Goal: Task Accomplishment & Management: Complete application form

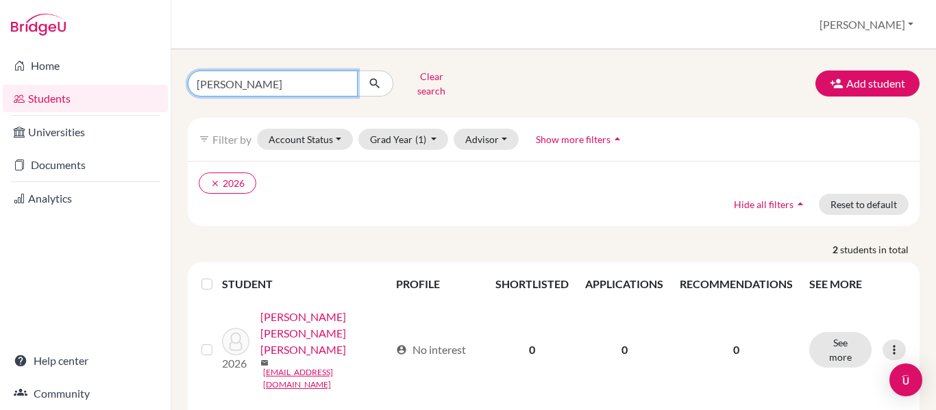
click at [260, 80] on input "katherine" at bounding box center [273, 84] width 170 height 26
type input "condesa"
click button "submit" at bounding box center [375, 84] width 36 height 26
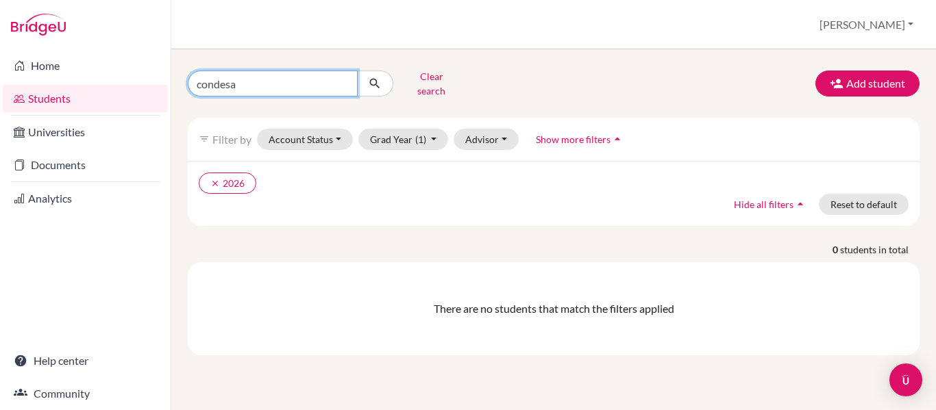
click at [295, 84] on input "condesa" at bounding box center [273, 84] width 170 height 26
type input "o"
type input "condesa de jesus"
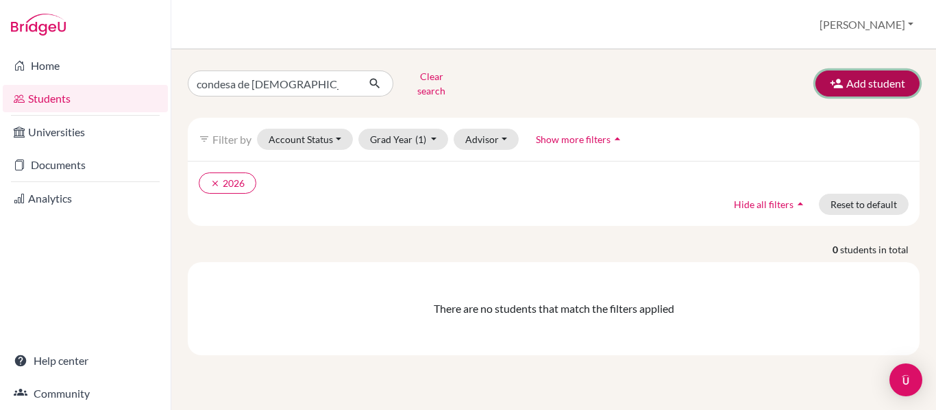
click at [857, 71] on button "Add student" at bounding box center [867, 84] width 104 height 26
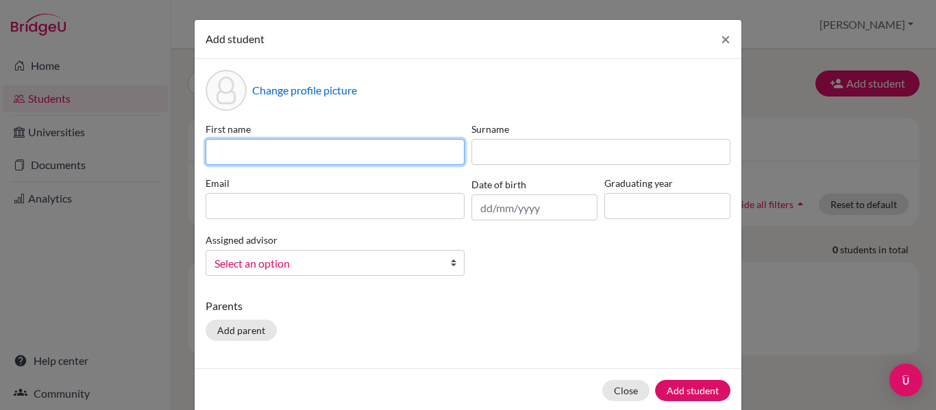
click at [345, 155] on input at bounding box center [335, 152] width 259 height 26
type input "Condesa de [DEMOGRAPHIC_DATA]"
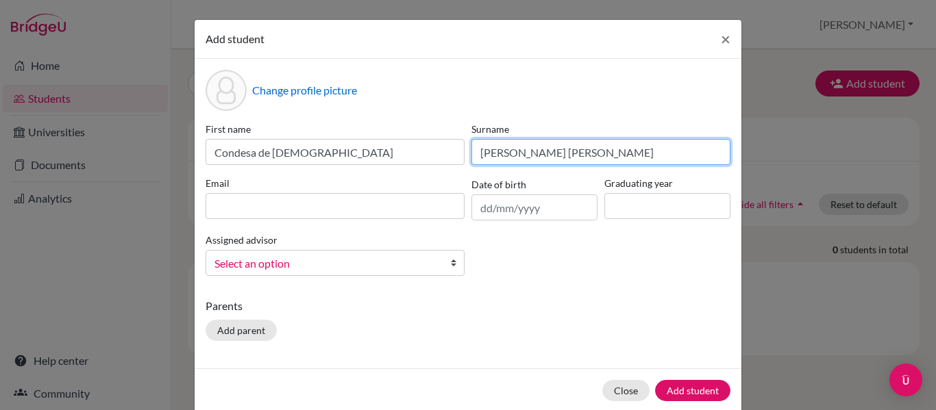
type input "[PERSON_NAME] [PERSON_NAME]"
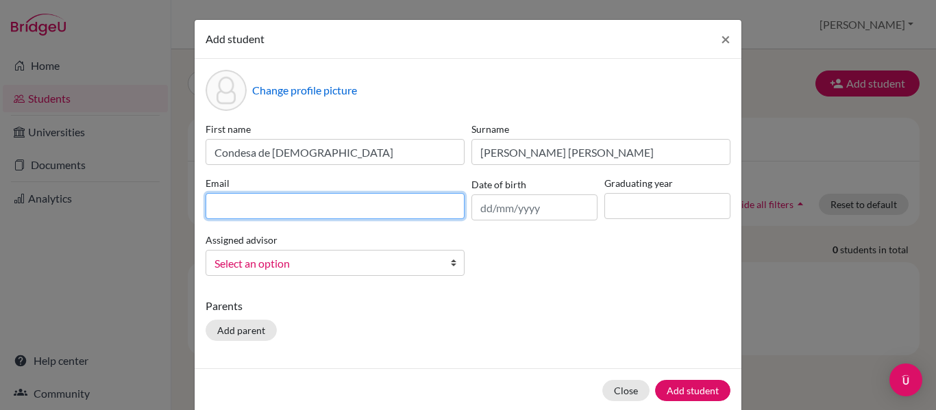
click at [286, 206] on input at bounding box center [335, 206] width 259 height 26
paste input "[EMAIL_ADDRESS][DOMAIN_NAME]"
type input "[EMAIL_ADDRESS][DOMAIN_NAME]"
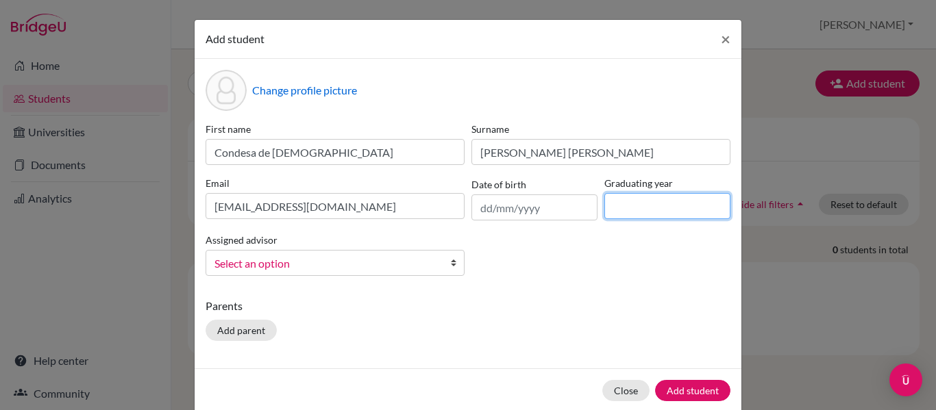
click at [642, 210] on input at bounding box center [667, 206] width 126 height 26
type input "2026"
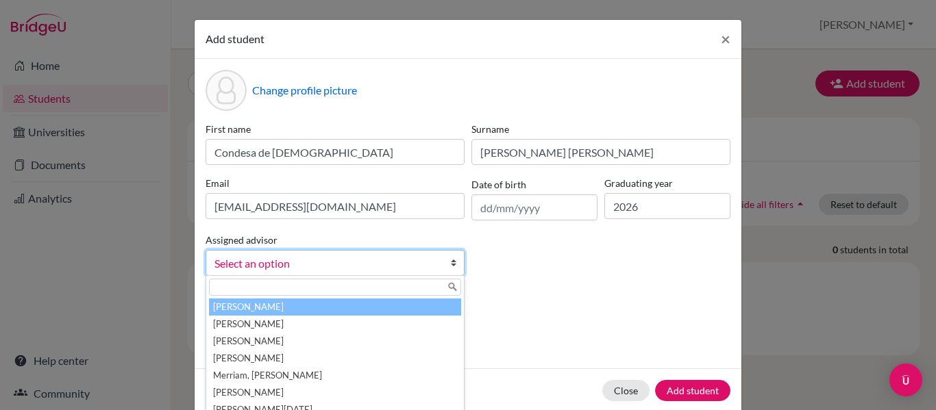
click at [393, 253] on link "Select an option" at bounding box center [335, 263] width 259 height 26
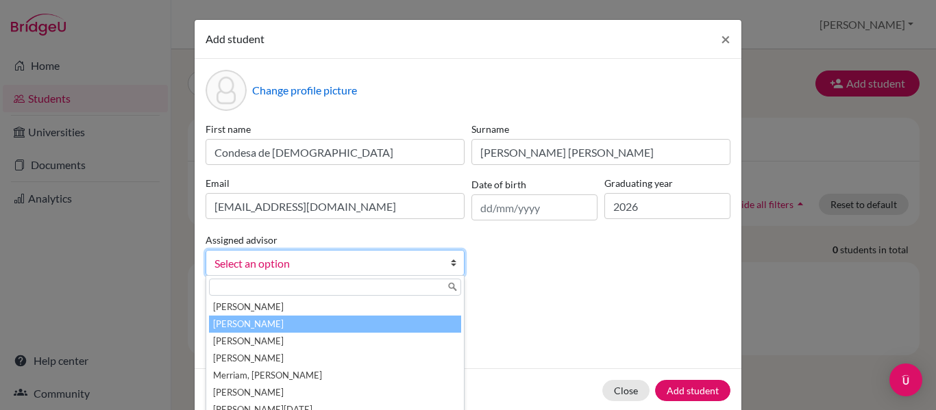
click at [278, 328] on li "[PERSON_NAME]" at bounding box center [335, 324] width 252 height 17
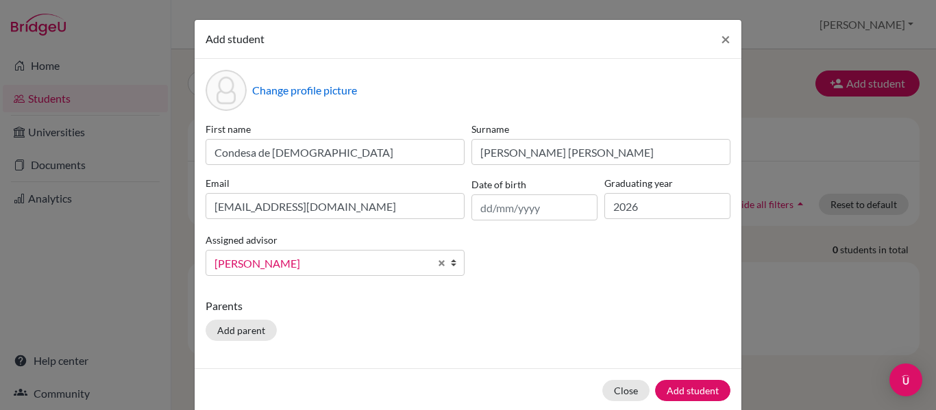
click at [508, 277] on div "First name Condesa de Jesus Surname Moran Cabrera Email condesamoran@macrisscho…" at bounding box center [468, 204] width 532 height 165
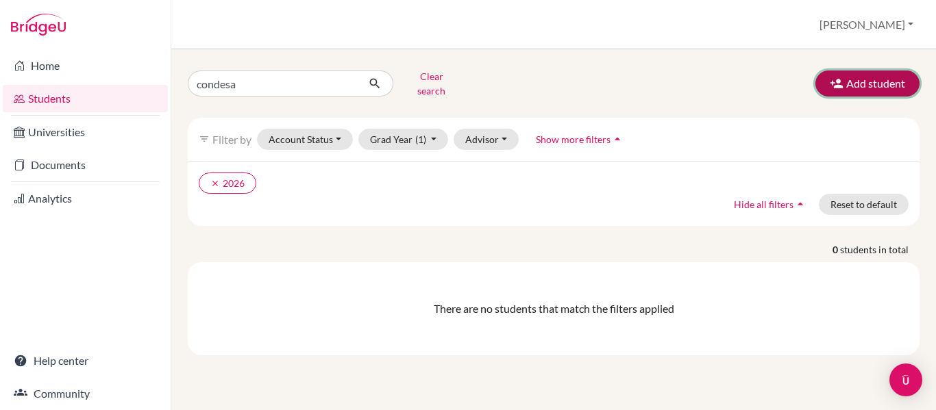
click at [880, 75] on button "Add student" at bounding box center [867, 84] width 104 height 26
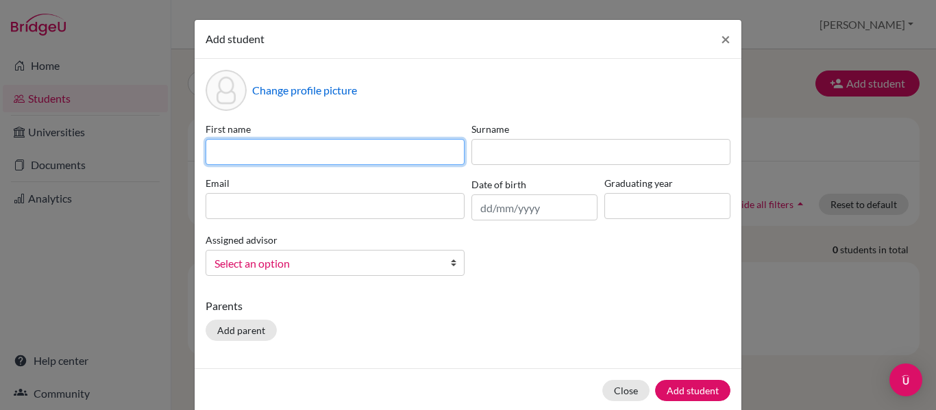
click at [328, 149] on input at bounding box center [335, 152] width 259 height 26
type input "Condesa de [DEMOGRAPHIC_DATA]"
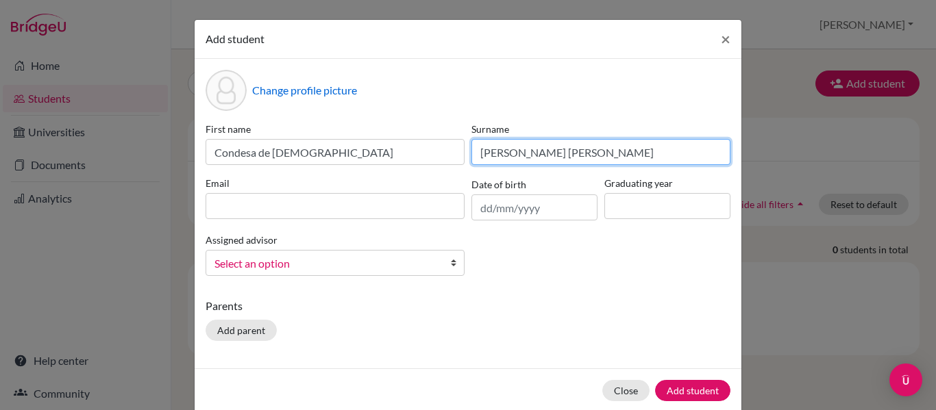
type input "[PERSON_NAME] [PERSON_NAME]"
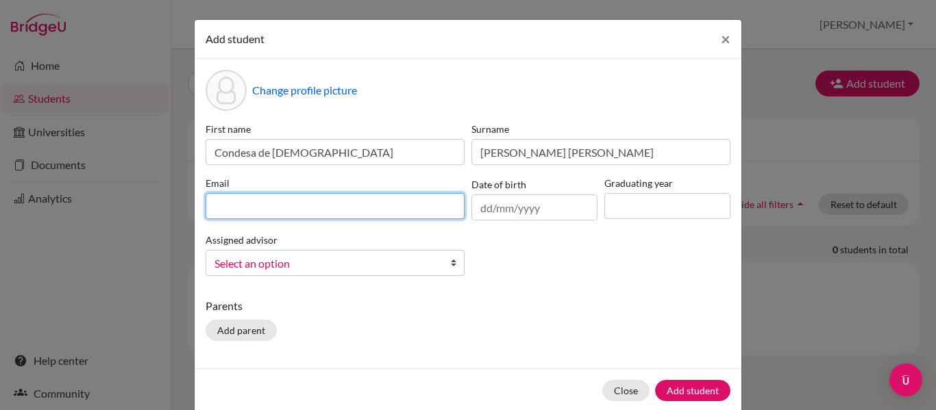
click at [329, 205] on input at bounding box center [335, 206] width 259 height 26
type input "[EMAIL_ADDRESS][DOMAIN_NAME]"
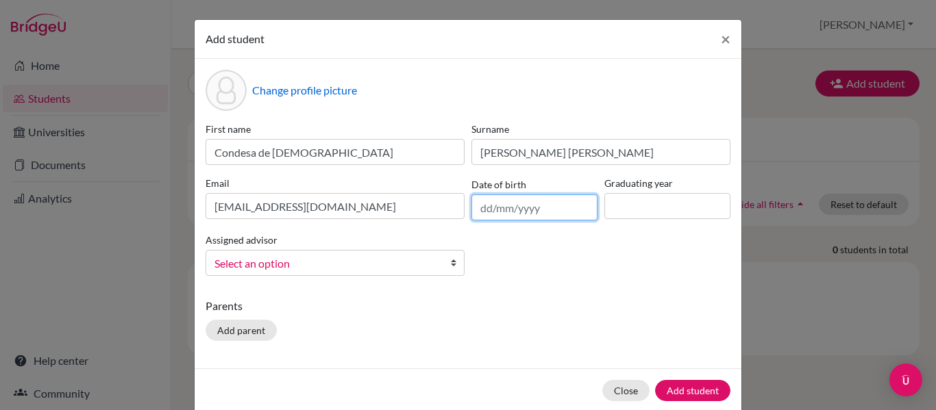
click at [481, 208] on input "text" at bounding box center [534, 208] width 126 height 26
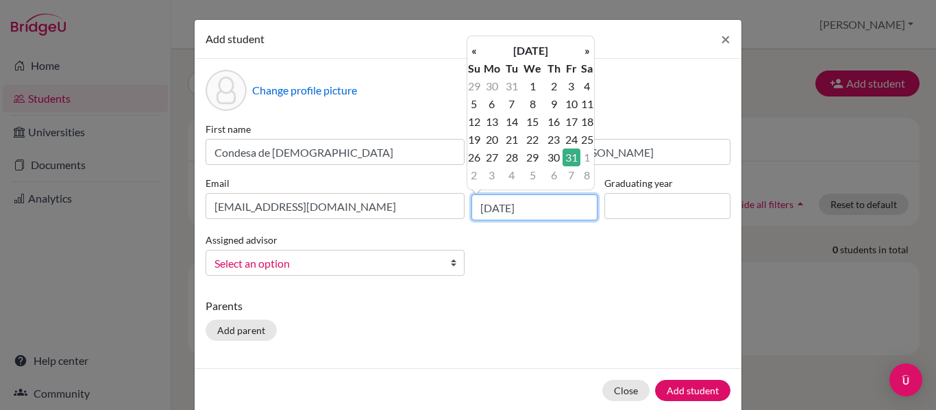
type input "[DATE]"
click at [621, 273] on div "First name Condesa de [PERSON_NAME] [PERSON_NAME] [PERSON_NAME] Email [EMAIL_AD…" at bounding box center [468, 204] width 532 height 165
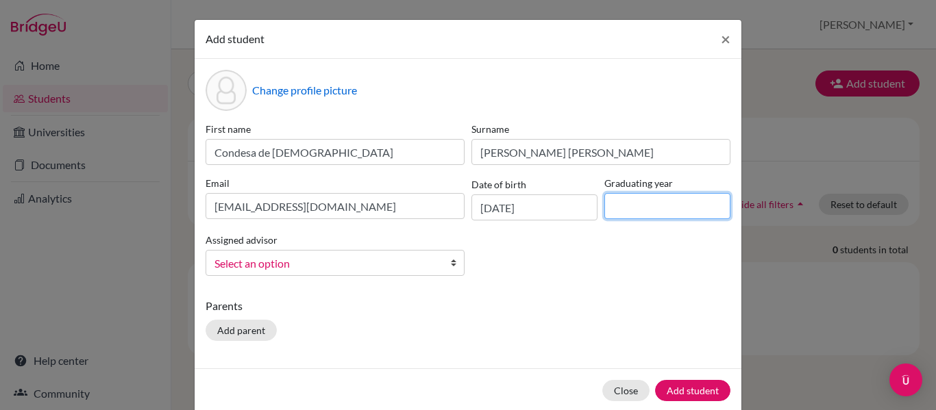
click at [643, 206] on input at bounding box center [667, 206] width 126 height 26
type input "2026"
click at [384, 259] on span "Select an option" at bounding box center [325, 264] width 223 height 18
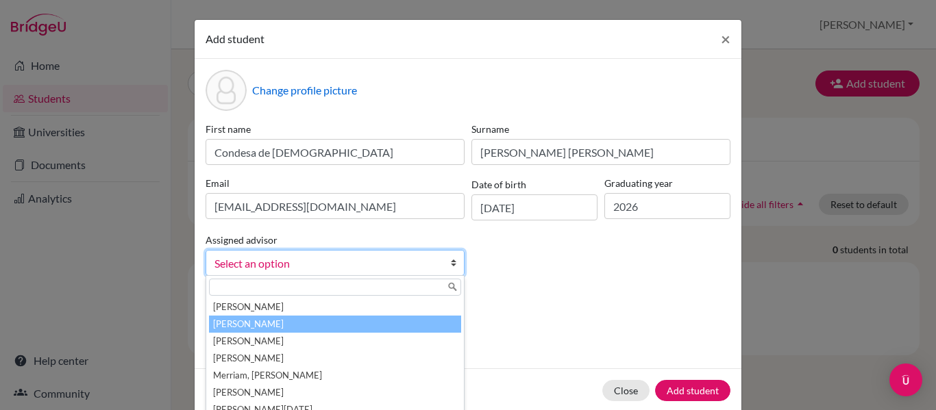
click at [300, 318] on li "[PERSON_NAME]" at bounding box center [335, 324] width 252 height 17
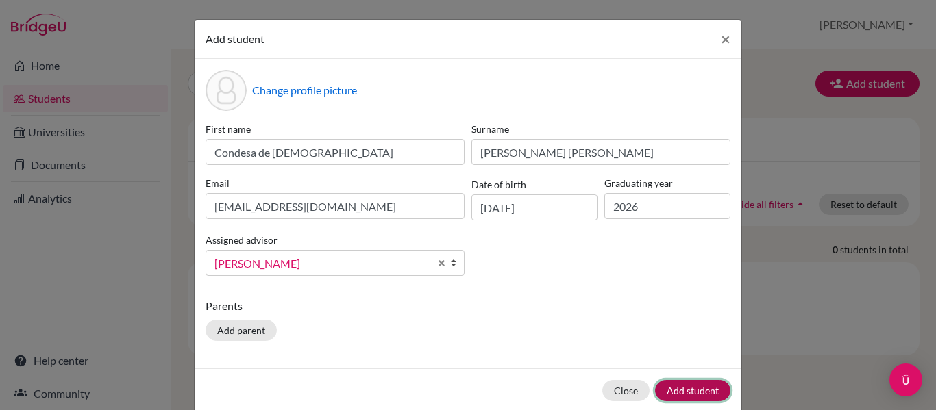
click at [691, 386] on button "Add student" at bounding box center [692, 390] width 75 height 21
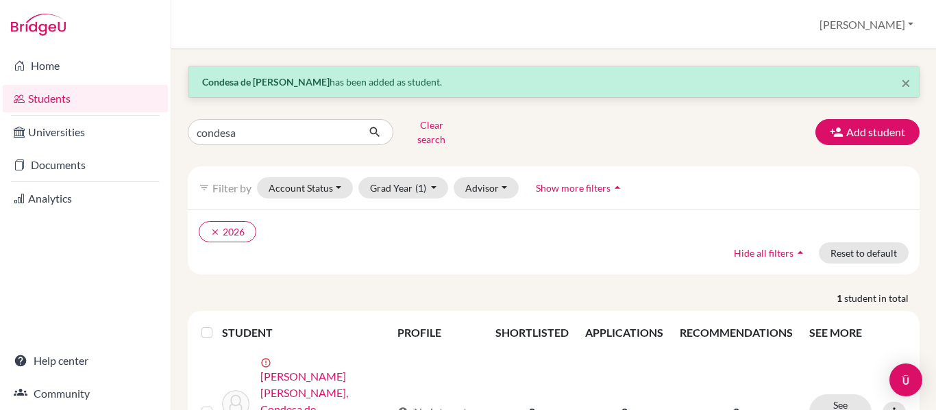
scroll to position [40, 0]
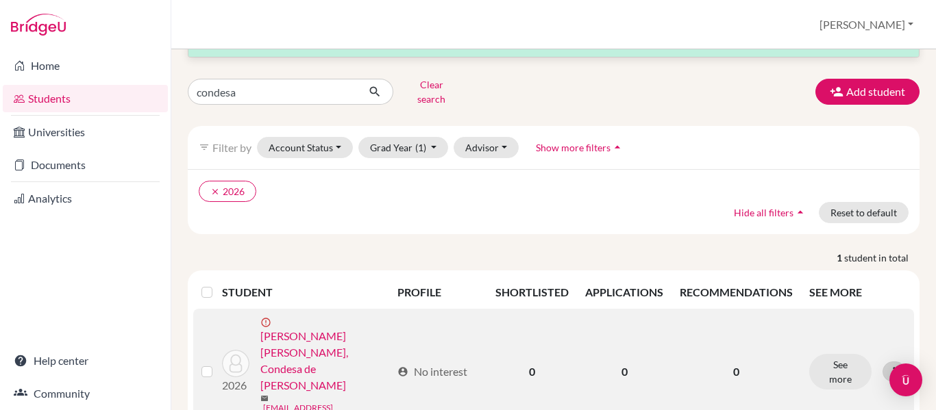
click at [882, 362] on div at bounding box center [893, 372] width 23 height 21
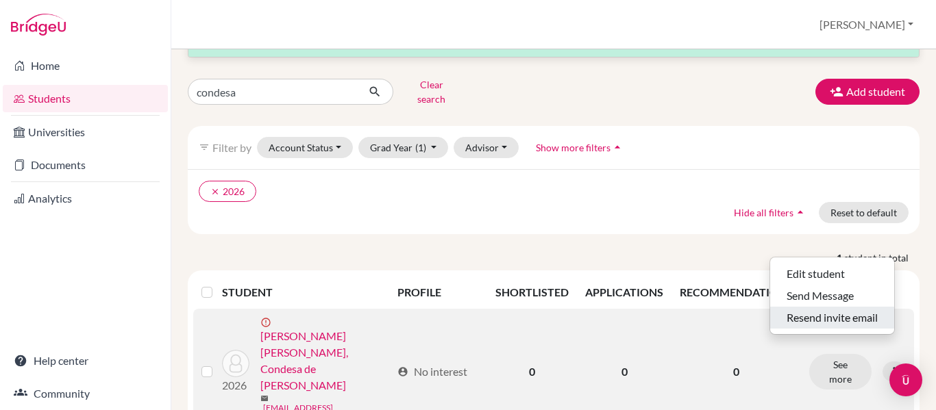
click at [831, 312] on button "Resend invite email" at bounding box center [832, 318] width 124 height 22
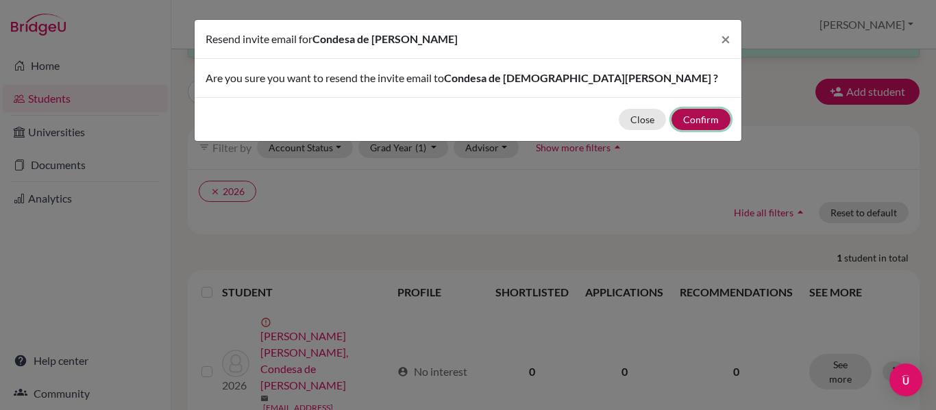
click at [708, 112] on button "Confirm" at bounding box center [700, 119] width 59 height 21
